Goal: Task Accomplishment & Management: Manage account settings

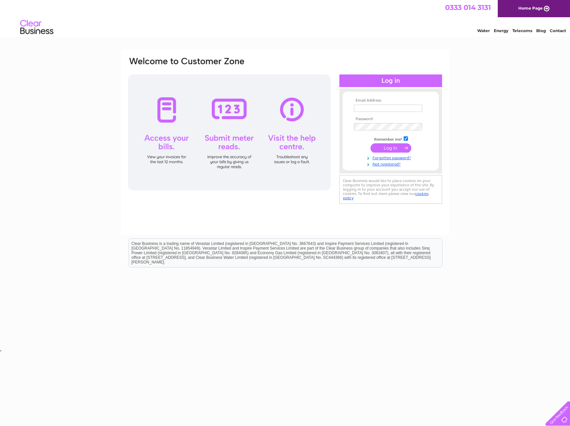
type input "[EMAIL_ADDRESS][DOMAIN_NAME]"
click at [387, 149] on input "submit" at bounding box center [390, 147] width 41 height 9
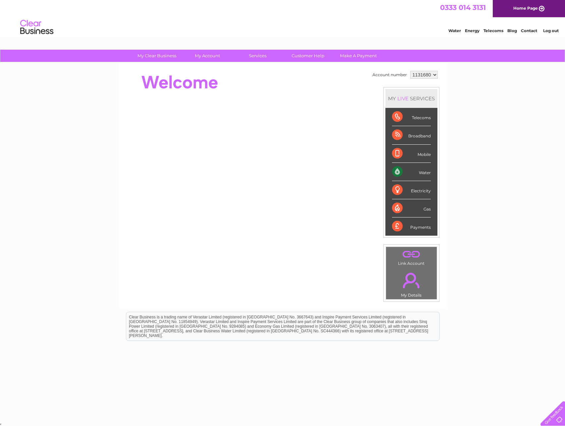
click at [87, 196] on div "My Clear Business Login Details My Details My Preferences Link Account My Accou…" at bounding box center [282, 236] width 565 height 372
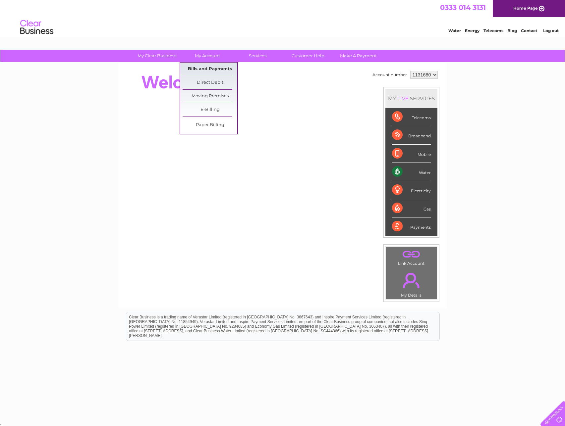
click at [206, 67] on link "Bills and Payments" at bounding box center [209, 69] width 55 height 13
click at [210, 71] on link "Bills and Payments" at bounding box center [209, 69] width 55 height 13
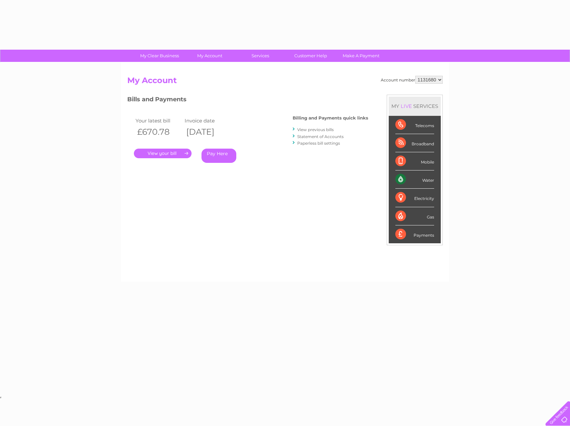
click at [72, 153] on div "My Clear Business Login Details My Details My Preferences Link Account My Accou…" at bounding box center [285, 222] width 570 height 345
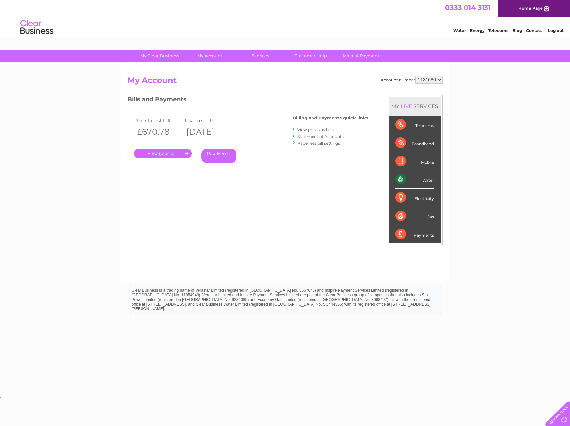
click at [315, 130] on link "View previous bills" at bounding box center [315, 129] width 36 height 5
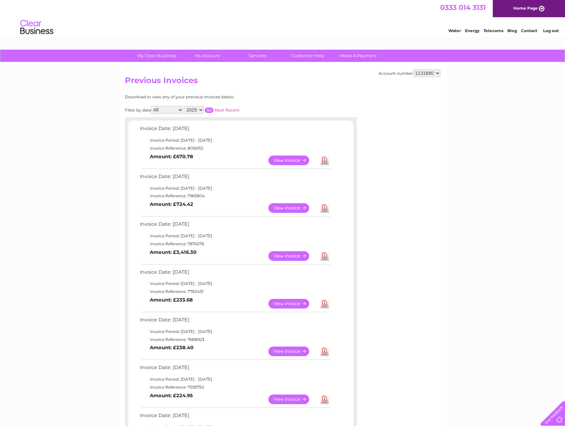
click at [82, 216] on div "My Clear Business Login Details My Details My Preferences Link Account My Accou…" at bounding box center [282, 374] width 565 height 649
click at [287, 160] on link "View" at bounding box center [292, 161] width 49 height 10
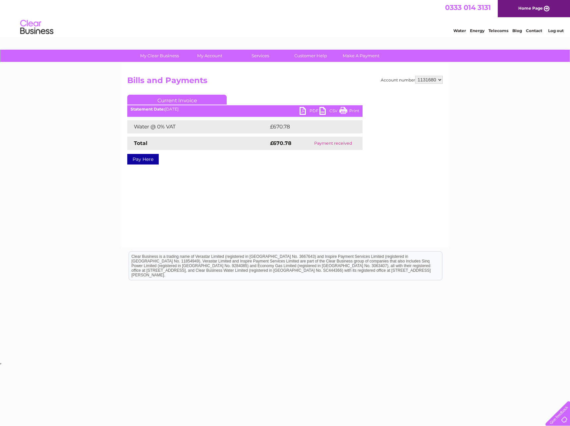
click at [351, 112] on link "Print" at bounding box center [349, 112] width 20 height 10
click at [311, 112] on link "PDF" at bounding box center [309, 112] width 20 height 10
drag, startPoint x: 59, startPoint y: 77, endPoint x: 71, endPoint y: 67, distance: 15.9
click at [59, 77] on div "My Clear Business Login Details My Details My Preferences Link Account My Accou…" at bounding box center [285, 206] width 570 height 312
